Goal: Task Accomplishment & Management: Use online tool/utility

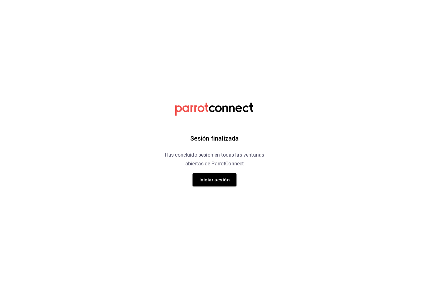
click at [219, 183] on button "Iniciar sesión" at bounding box center [215, 179] width 44 height 13
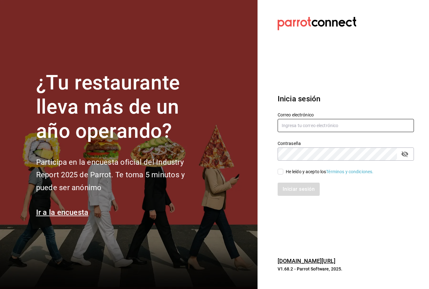
click at [319, 132] on input "text" at bounding box center [346, 125] width 136 height 13
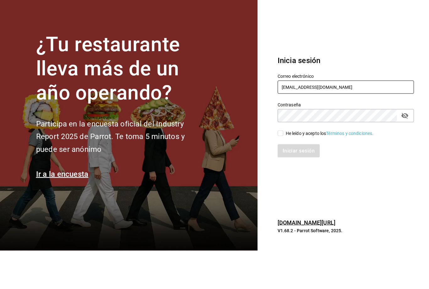
type input "mochomos.palmas@grupocosteno.com"
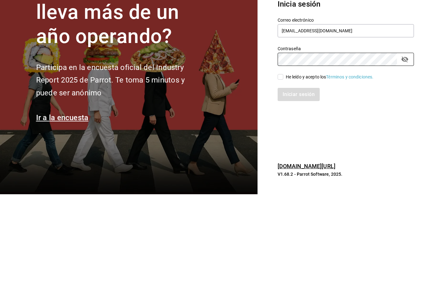
click at [281, 169] on input "He leído y acepto los Términos y condiciones." at bounding box center [281, 172] width 6 height 6
checkbox input "true"
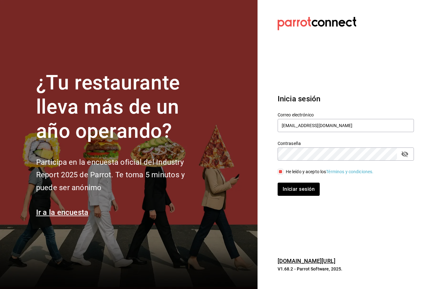
click at [410, 149] on button "passwordField" at bounding box center [405, 154] width 11 height 11
click at [303, 183] on button "Iniciar sesión" at bounding box center [299, 189] width 43 height 13
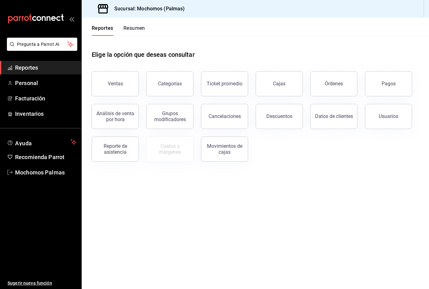
click at [341, 89] on button "Órdenes" at bounding box center [333, 83] width 47 height 25
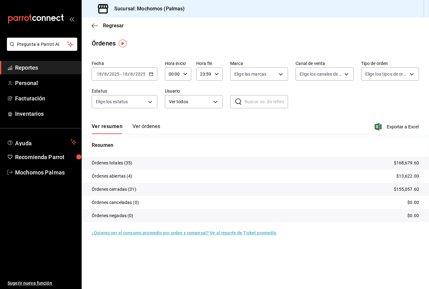
click at [271, 75] on body "Pregunta a Parrot AI Reportes Personal Facturación Inventarios Ayuda Recomienda…" at bounding box center [214, 144] width 429 height 289
click at [235, 118] on input "checkbox" at bounding box center [237, 120] width 6 height 6
checkbox input "true"
type input "70f98016-ab90-4f26-81e6-ab4884d8d8a0"
checkbox input "true"
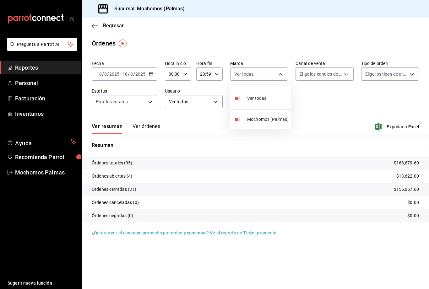
click at [397, 74] on div at bounding box center [214, 144] width 429 height 289
click at [398, 73] on body "Pregunta a Parrot AI Reportes Personal Facturación Inventarios Ayuda Recomienda…" at bounding box center [214, 144] width 429 height 289
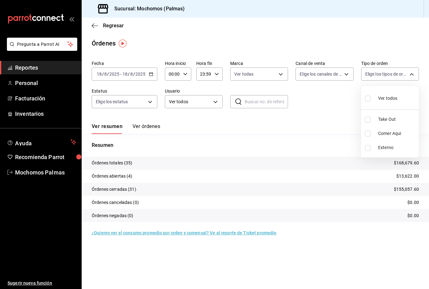
click at [365, 135] on input "checkbox" at bounding box center [368, 134] width 6 height 6
checkbox input "true"
type input "23052771-8e1b-43e3-b7da-1a661d939937"
click at [408, 74] on div at bounding box center [214, 144] width 429 height 289
click at [387, 128] on span "Exportar a Excel" at bounding box center [397, 127] width 43 height 8
